Goal: Task Accomplishment & Management: Manage account settings

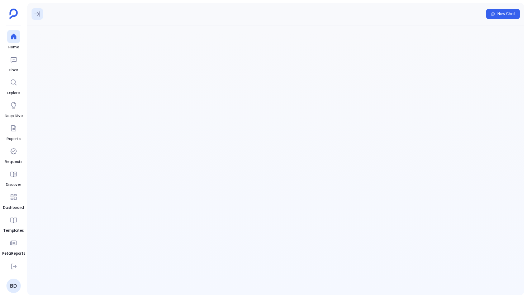
click at [36, 17] on icon at bounding box center [37, 13] width 7 height 7
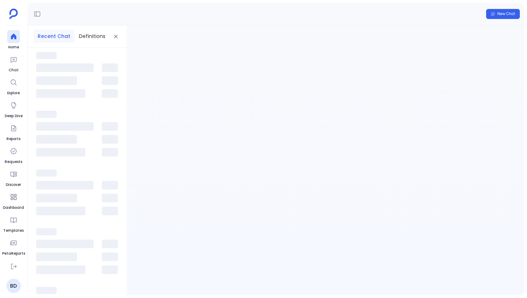
click at [48, 55] on span at bounding box center [46, 55] width 20 height 7
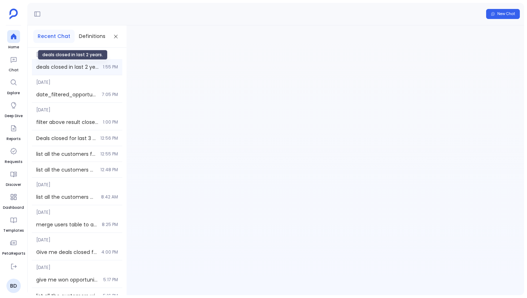
click at [49, 67] on span "deals closed in last 2 years." at bounding box center [67, 66] width 62 height 7
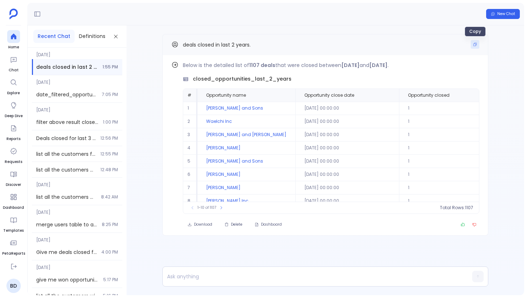
click at [474, 44] on icon "Copy" at bounding box center [475, 44] width 3 height 3
click at [19, 43] on link "Home" at bounding box center [13, 40] width 13 height 20
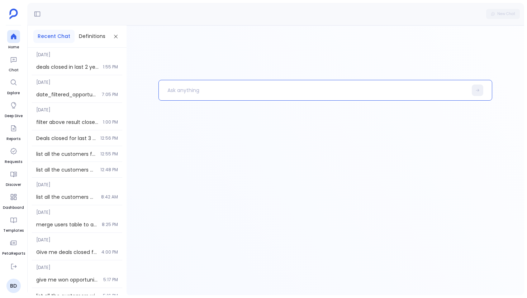
click at [190, 93] on p at bounding box center [313, 90] width 309 height 19
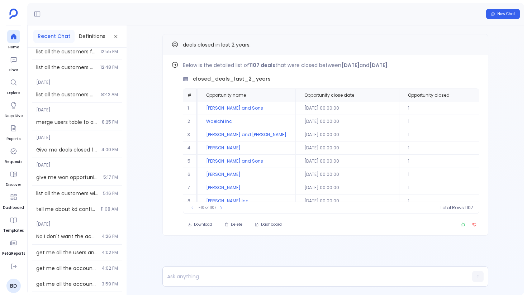
scroll to position [170, 0]
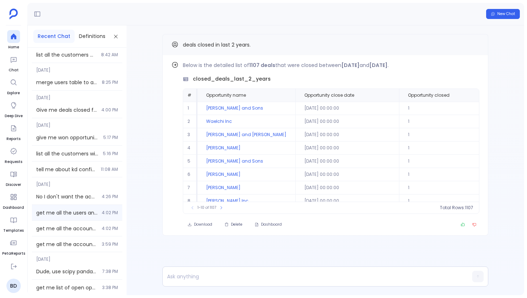
click at [88, 206] on div "get me all the users and opportunities closed in [DATE] q1 and after 4:02 PM" at bounding box center [77, 212] width 90 height 15
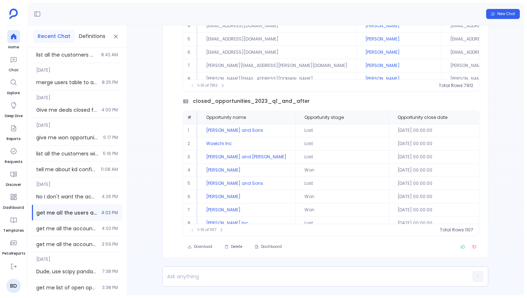
scroll to position [-131, 0]
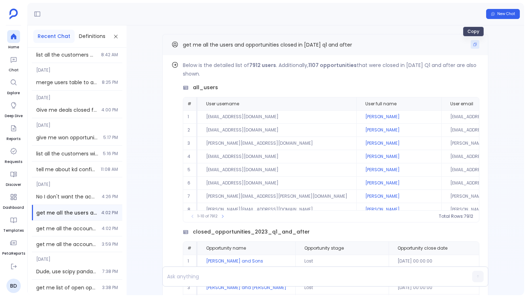
click at [471, 46] on button "Copy" at bounding box center [475, 44] width 9 height 9
click at [11, 39] on icon at bounding box center [13, 36] width 7 height 7
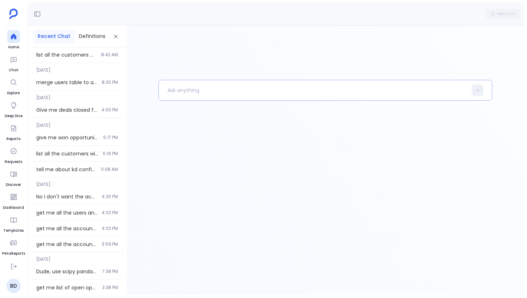
click at [194, 84] on p at bounding box center [313, 90] width 309 height 19
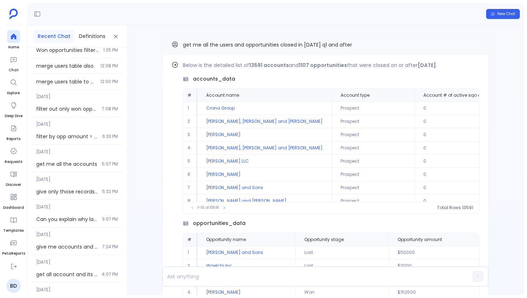
scroll to position [794, 0]
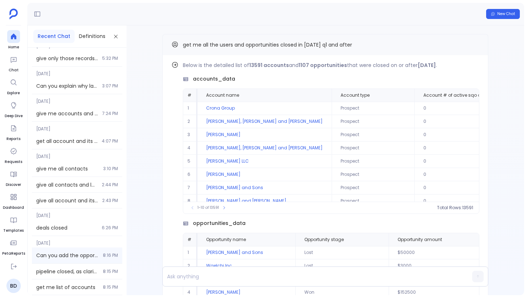
click at [72, 262] on div "Can you add the opportunity count also? 8:16 PM" at bounding box center [77, 256] width 90 height 16
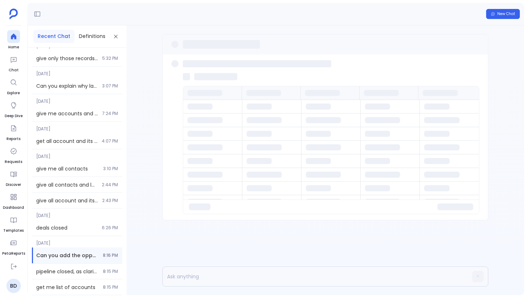
click at [4, 37] on ul "Home Chat Explore Deep Dive Reports Requests Discover Dashboard Templates PetaR…" at bounding box center [13, 143] width 23 height 227
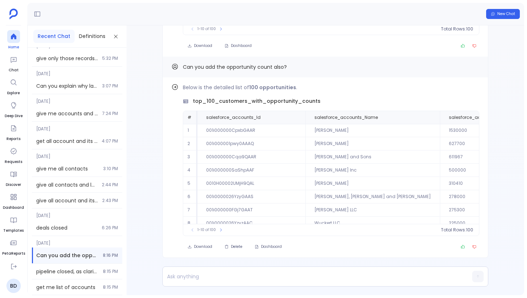
click at [13, 33] on div at bounding box center [13, 36] width 13 height 13
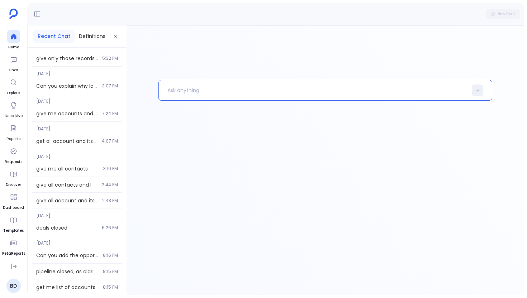
click at [191, 99] on p at bounding box center [313, 90] width 309 height 19
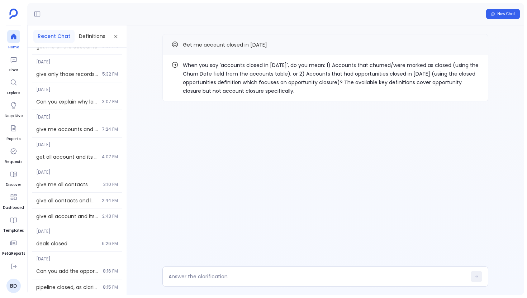
click at [18, 40] on div at bounding box center [13, 36] width 13 height 13
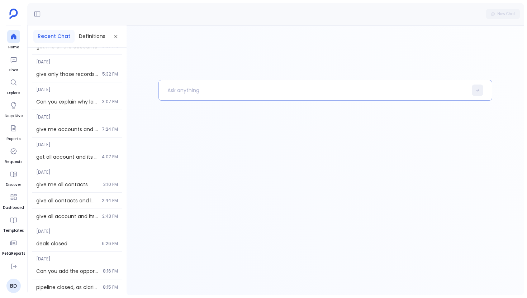
click at [188, 93] on p at bounding box center [313, 90] width 309 height 19
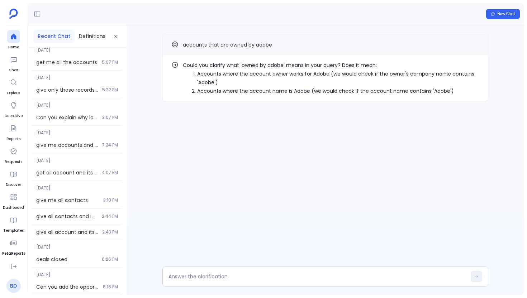
click at [13, 290] on link "BD" at bounding box center [13, 286] width 14 height 14
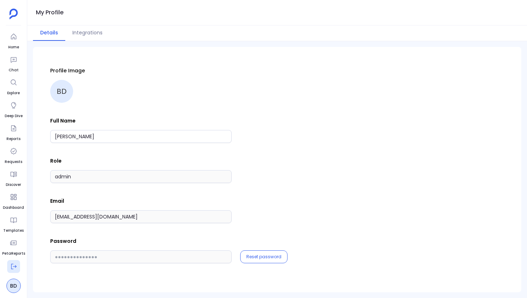
click at [13, 266] on icon at bounding box center [13, 266] width 7 height 7
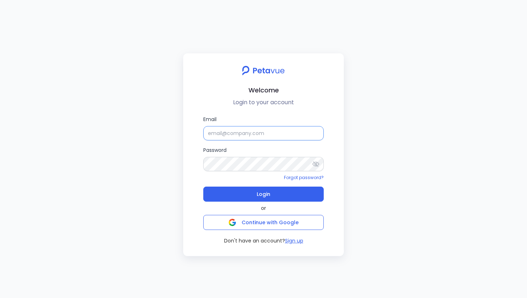
click at [290, 136] on input "Email" at bounding box center [263, 133] width 120 height 14
type input "[EMAIL_ADDRESS][DOMAIN_NAME]"
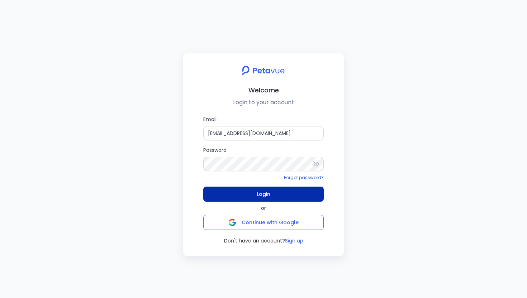
click at [294, 190] on button "Login" at bounding box center [263, 194] width 120 height 15
